Goal: Information Seeking & Learning: Learn about a topic

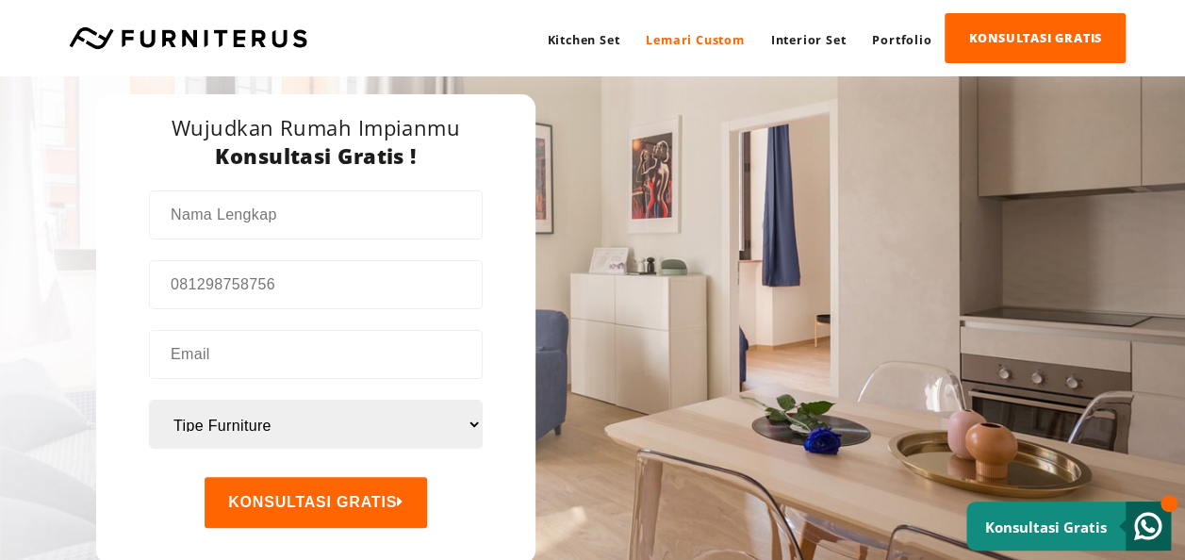
click at [686, 41] on link "Lemari Custom" at bounding box center [695, 40] width 124 height 50
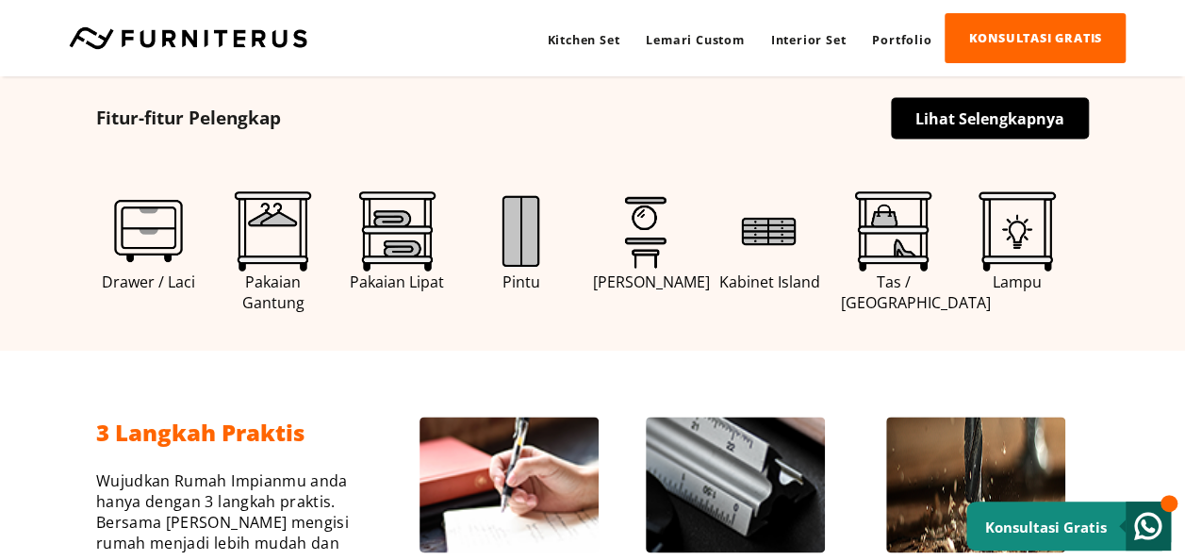
scroll to position [1039, 0]
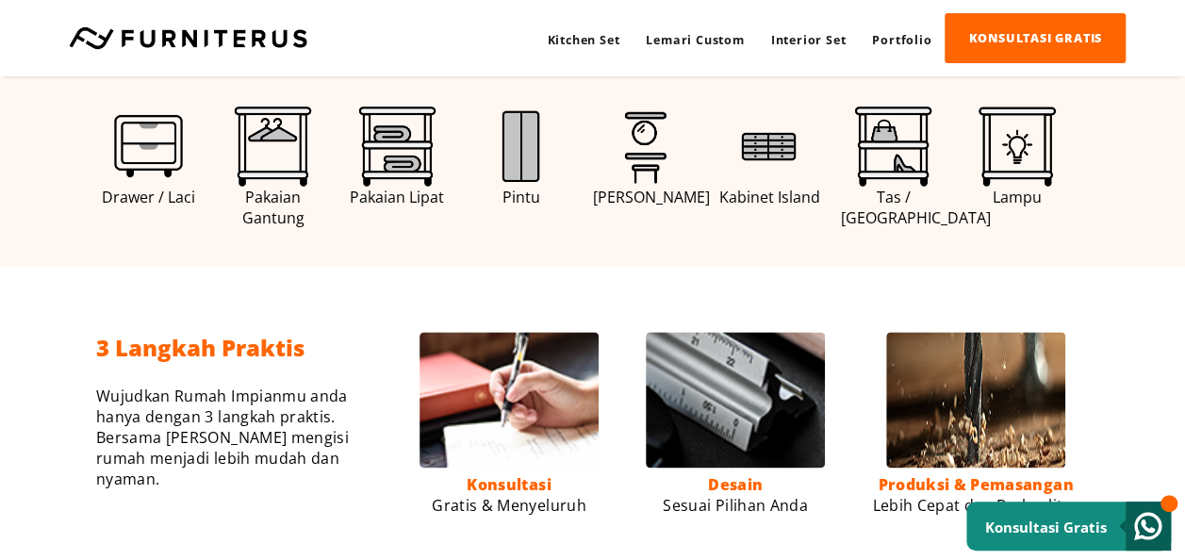
click at [783, 196] on span "Kabinet Island" at bounding box center [770, 197] width 106 height 21
click at [783, 147] on img at bounding box center [769, 147] width 80 height 80
click at [767, 158] on img at bounding box center [769, 147] width 80 height 80
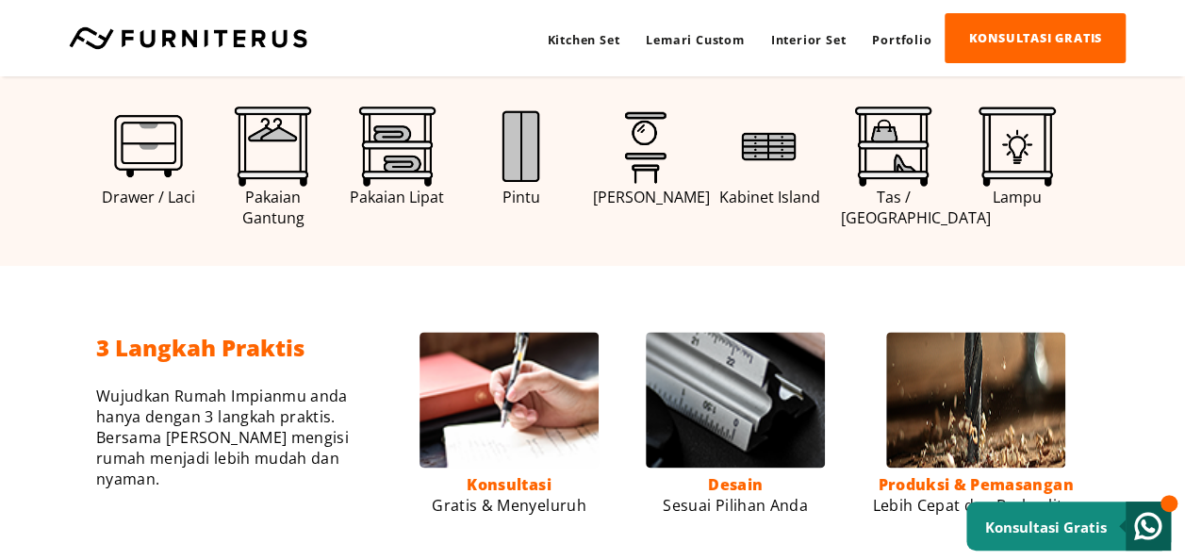
click at [774, 136] on img at bounding box center [769, 147] width 80 height 80
drag, startPoint x: 774, startPoint y: 136, endPoint x: 780, endPoint y: 124, distance: 12.6
click at [775, 133] on img at bounding box center [769, 147] width 80 height 80
